Goal: Information Seeking & Learning: Learn about a topic

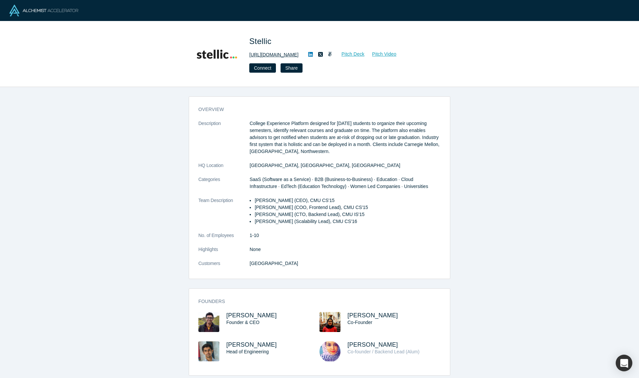
click at [293, 53] on link "[URL][DOMAIN_NAME]" at bounding box center [273, 54] width 49 height 7
click at [440, 141] on p "College Experience Platform designed for [DATE] students to organize their upco…" at bounding box center [345, 137] width 191 height 35
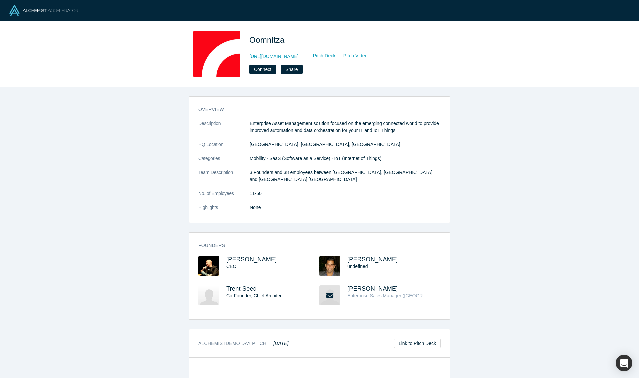
click at [522, 141] on div "overview Description Enterprise Asset Management solution focused on the emergi…" at bounding box center [319, 232] width 639 height 291
